Goal: Navigation & Orientation: Understand site structure

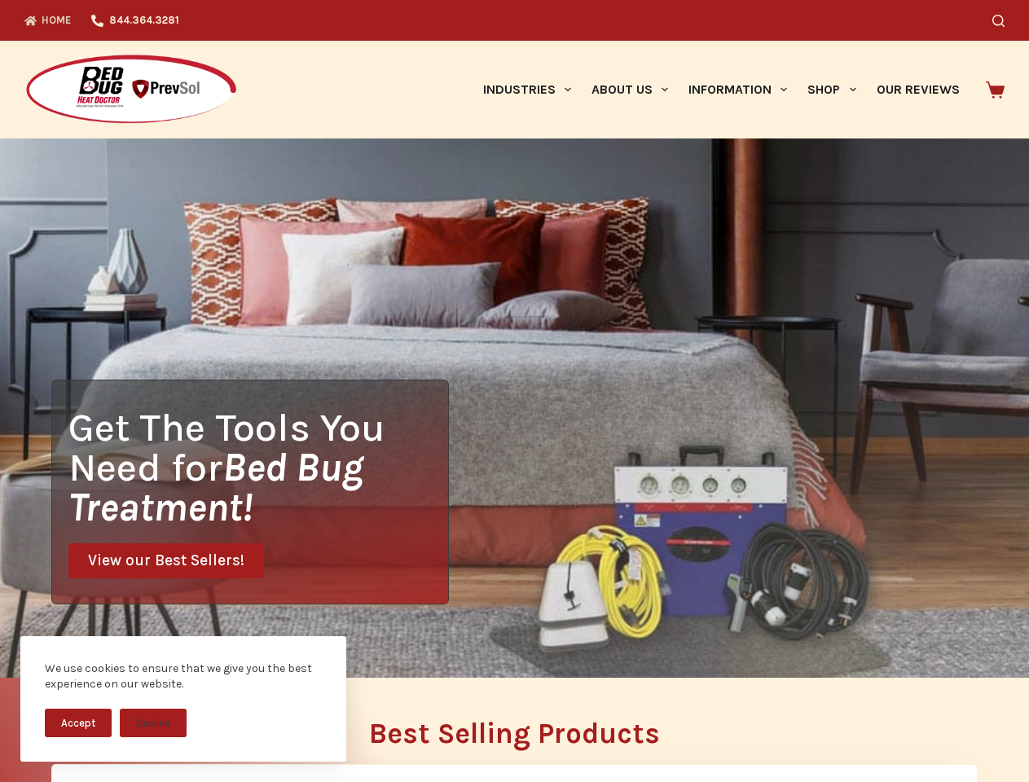
click at [514, 391] on div "Get The Tools You Need for Bed Bug Treatment! View our Best Sellers!" at bounding box center [514, 408] width 1029 height 539
click at [78, 723] on button "Accept" at bounding box center [78, 723] width 67 height 29
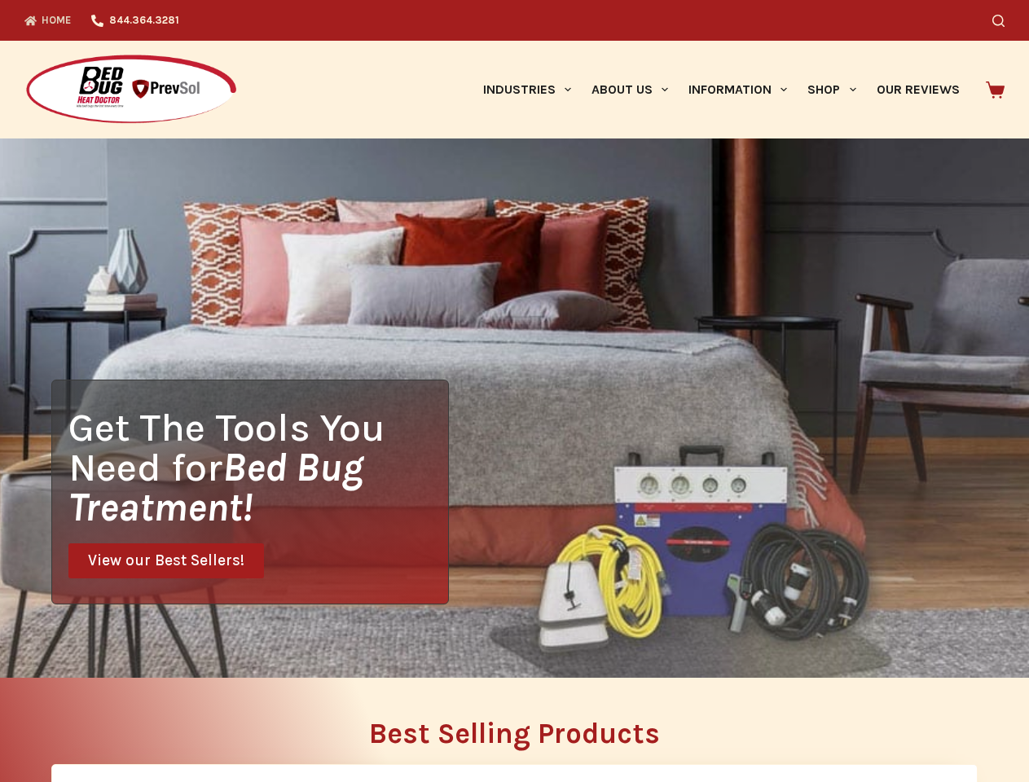
click at [153, 723] on button "Decline" at bounding box center [153, 735] width 67 height 29
click at [1005, 20] on icon "Search" at bounding box center [998, 21] width 12 height 12
click at [533, 90] on link "Industries" at bounding box center [527, 90] width 108 height 98
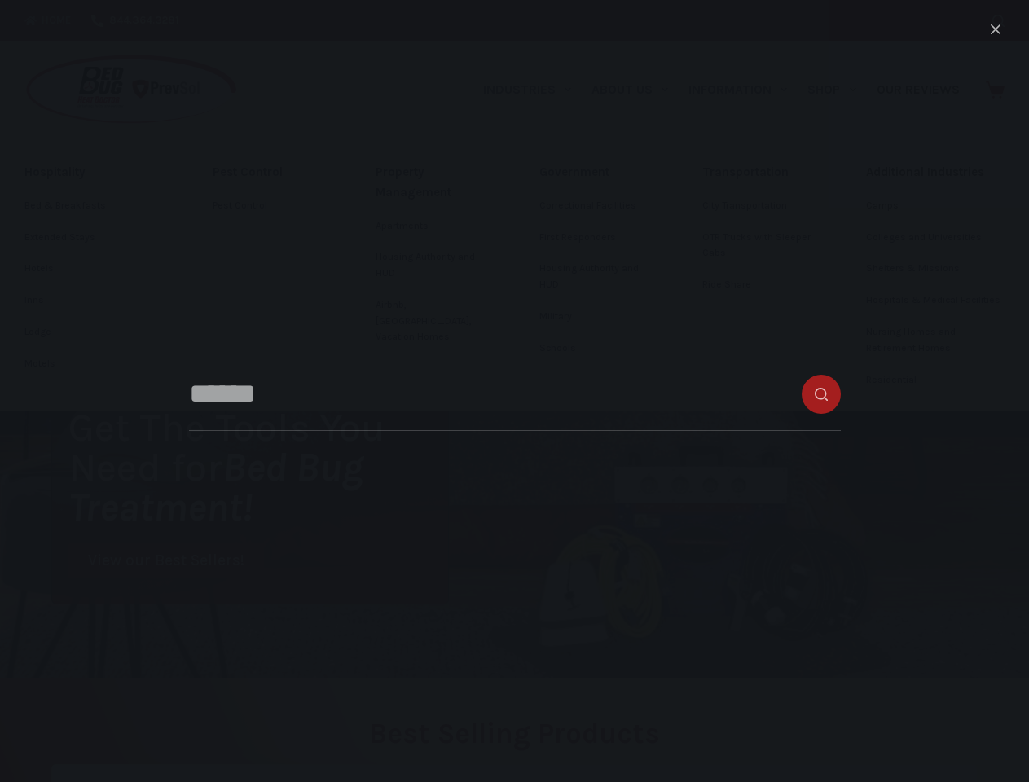
click at [636, 90] on link "About Us" at bounding box center [629, 90] width 97 height 98
click at [745, 90] on link "Information" at bounding box center [738, 90] width 119 height 98
click at [838, 90] on link "Shop" at bounding box center [832, 90] width 68 height 98
